Goal: Complete application form

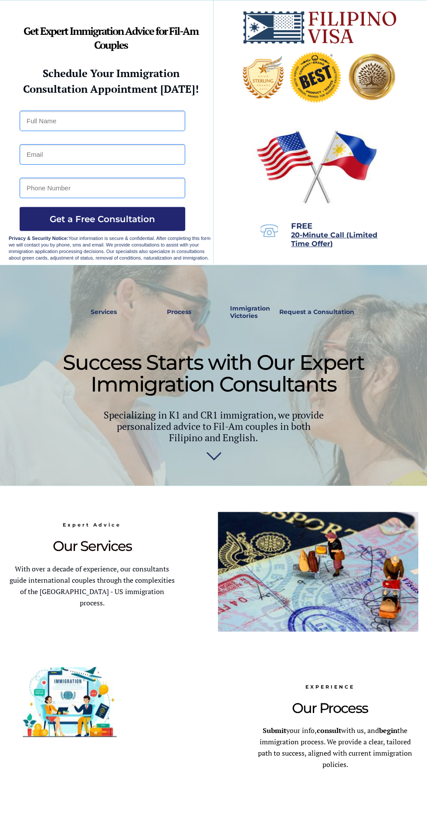
click at [134, 123] on input "text" at bounding box center [102, 121] width 165 height 20
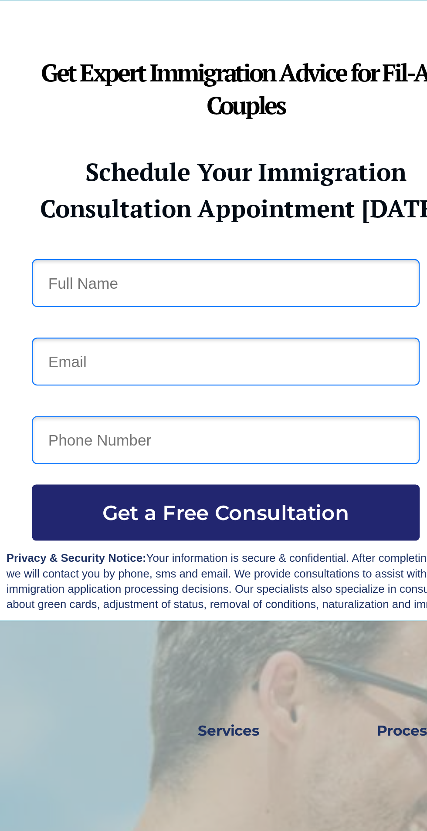
click at [113, 118] on input "text" at bounding box center [102, 121] width 165 height 20
click at [98, 119] on input "[PERSON_NAME]" at bounding box center [102, 121] width 165 height 20
type input "M"
type input "[PERSON_NAME]"
click at [115, 151] on input "email" at bounding box center [102, 154] width 165 height 20
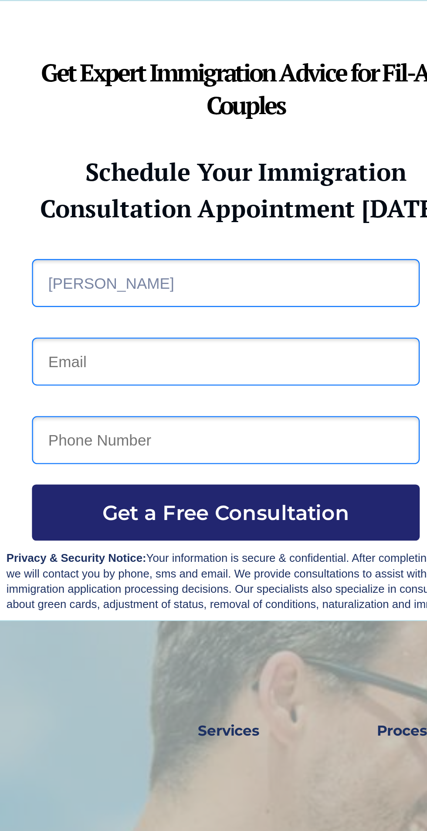
type input "[EMAIL_ADDRESS][DOMAIN_NAME]"
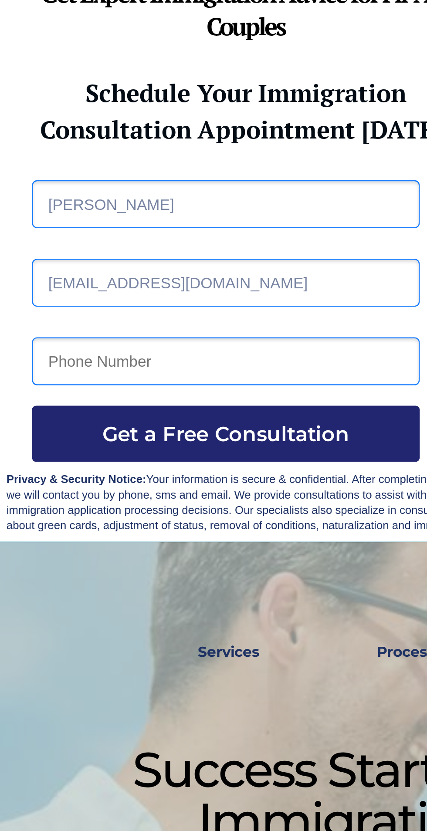
click at [124, 186] on input "tel" at bounding box center [102, 188] width 165 height 20
type input "09538892231"
